Goal: Communication & Community: Share content

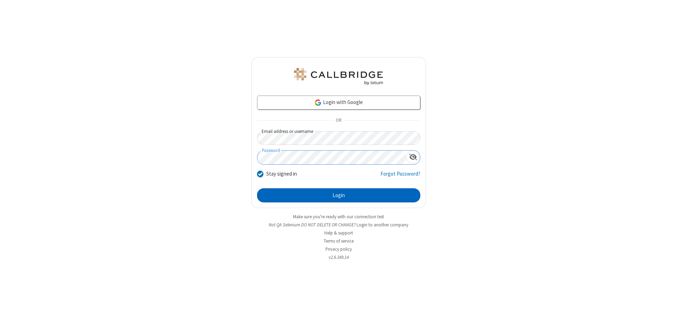
click at [338, 195] on button "Login" at bounding box center [338, 195] width 163 height 14
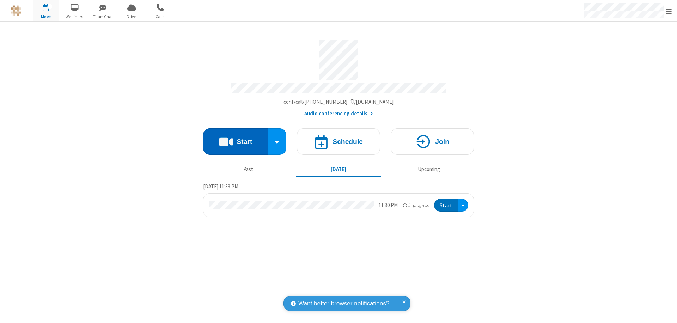
click at [235, 138] on button "Start" at bounding box center [235, 141] width 65 height 26
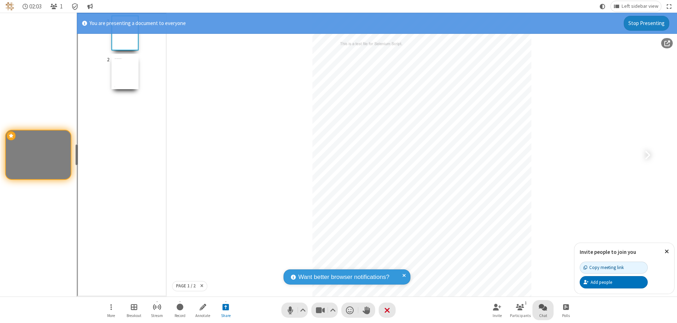
click at [543, 307] on span "Open chat" at bounding box center [543, 306] width 8 height 9
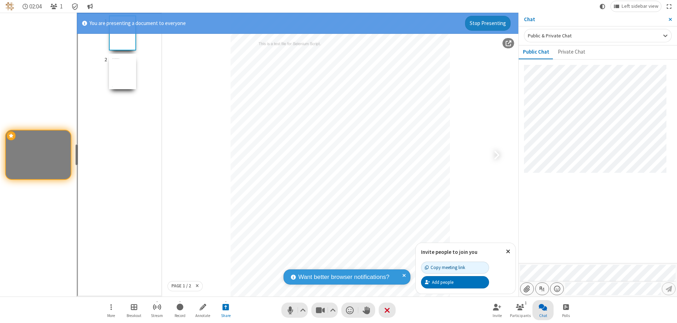
type input "C:\fakepath\doc_test.docx"
